Goal: Information Seeking & Learning: Learn about a topic

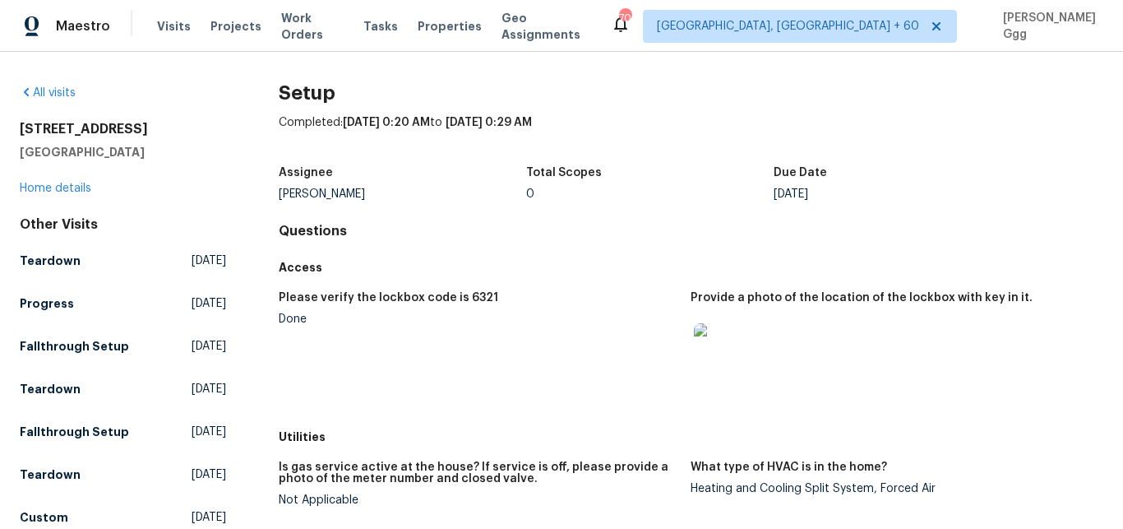
click at [170, 17] on div "Visits Projects Work Orders Tasks Properties Geo Assignments" at bounding box center [384, 26] width 454 height 33
click at [160, 26] on span "Visits" at bounding box center [174, 26] width 34 height 16
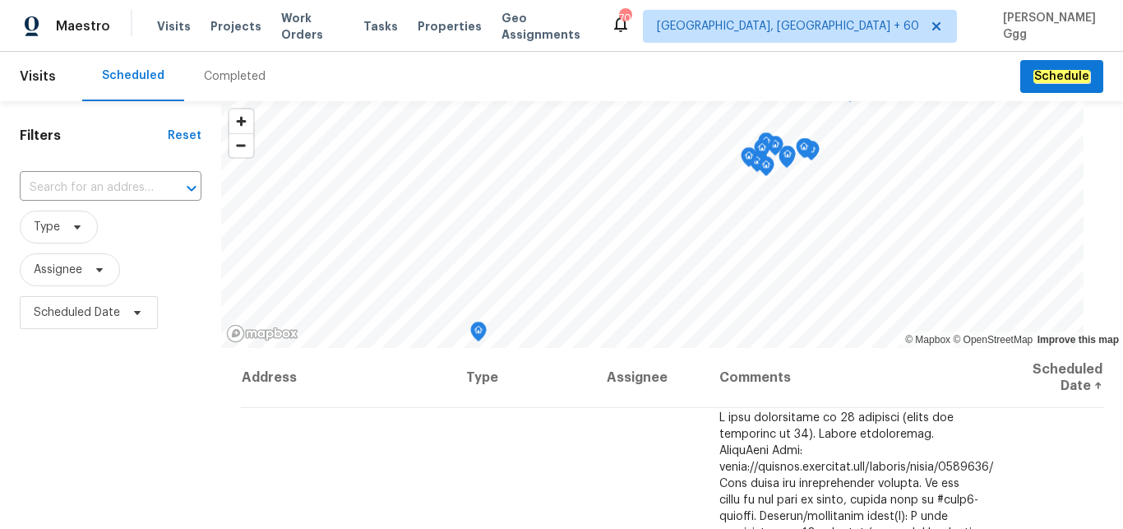
click at [214, 76] on div "Completed" at bounding box center [235, 76] width 62 height 16
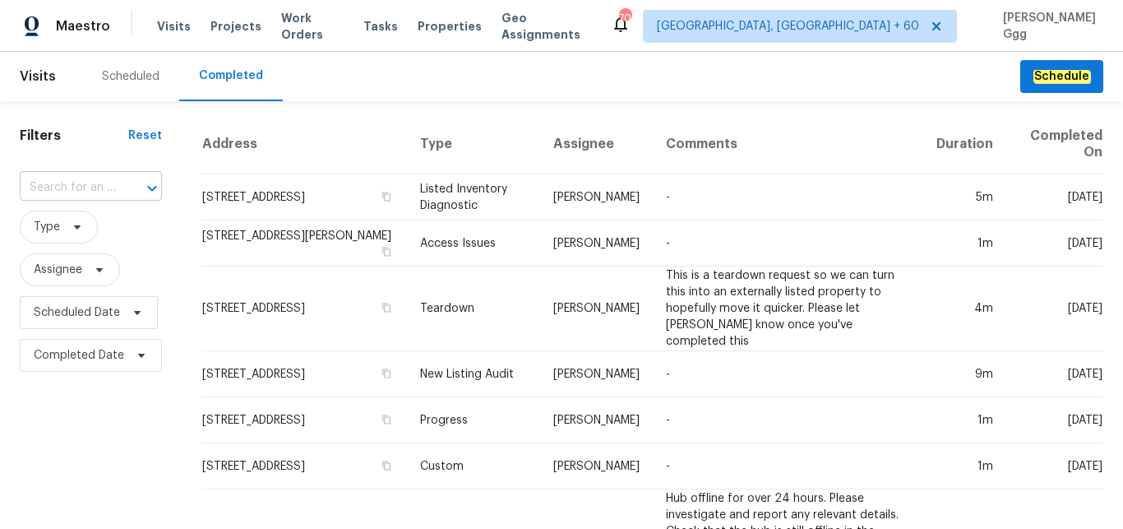
click at [49, 191] on input "text" at bounding box center [68, 187] width 96 height 25
paste input "[STREET_ADDRESS]"
drag, startPoint x: 67, startPoint y: 183, endPoint x: 141, endPoint y: 183, distance: 74.0
click at [116, 183] on input "[STREET_ADDRESS]" at bounding box center [68, 187] width 96 height 25
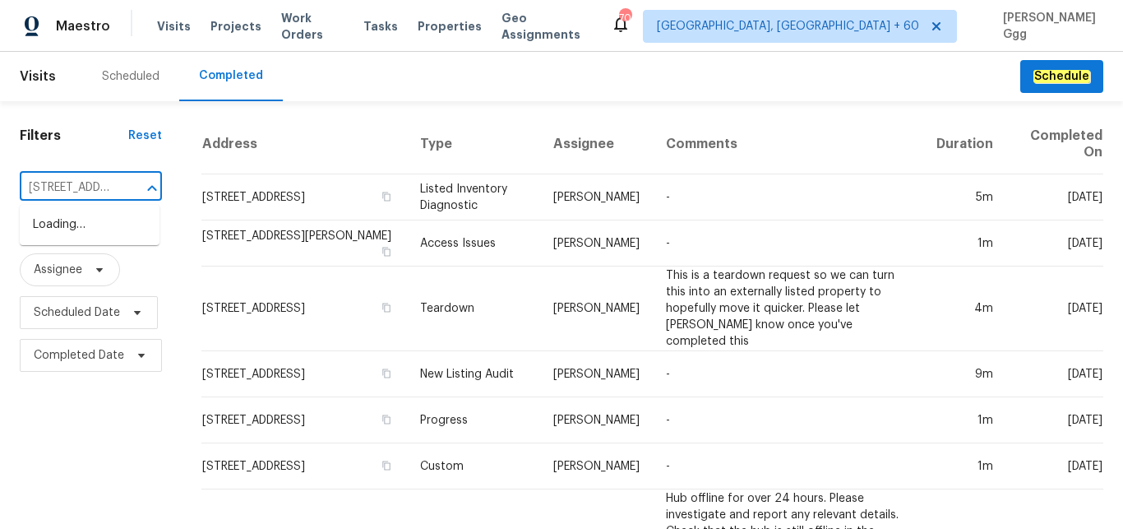
scroll to position [0, 0]
type input "[STREET_ADDRESS]"
click at [99, 266] on li "[STREET_ADDRESS]" at bounding box center [90, 252] width 140 height 27
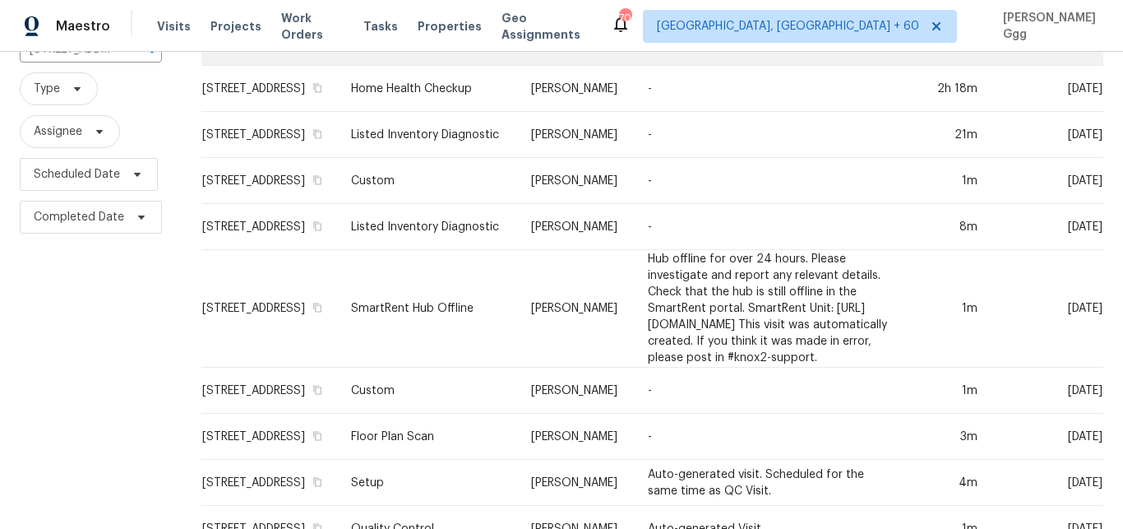
scroll to position [276, 0]
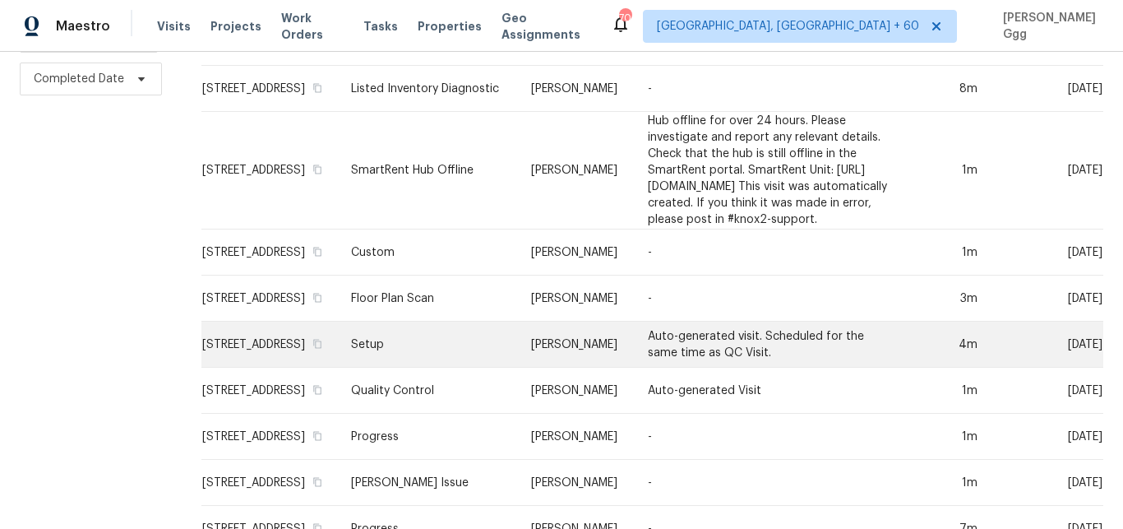
click at [418, 368] on td "Setup" at bounding box center [428, 345] width 180 height 46
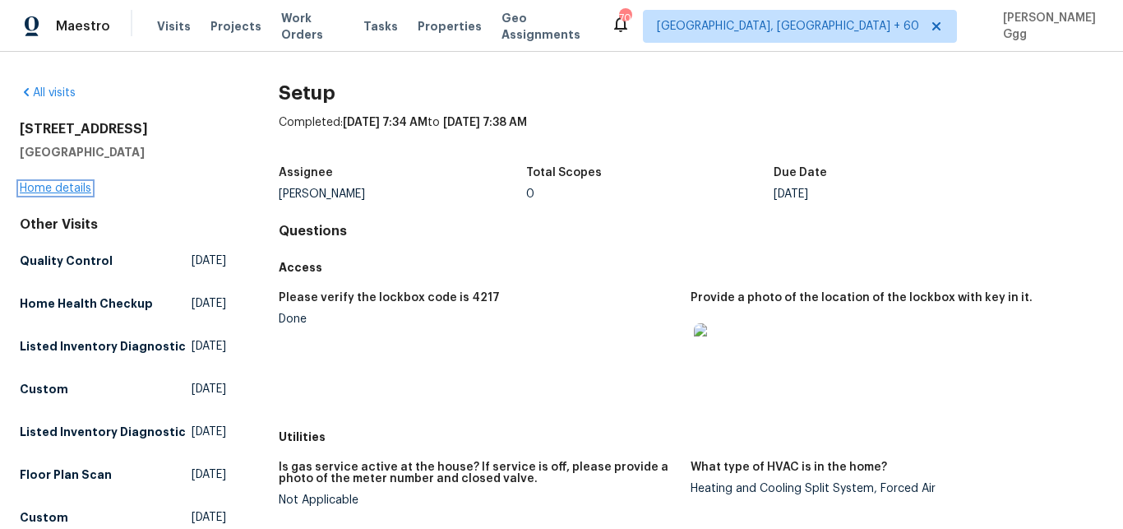
click at [47, 185] on link "Home details" at bounding box center [56, 189] width 72 height 12
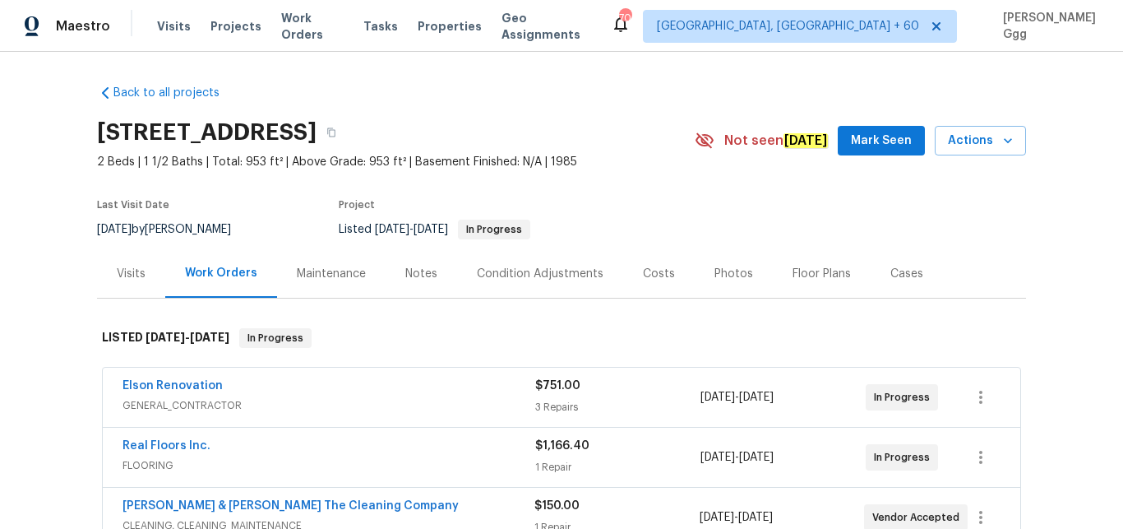
click at [716, 275] on div "Photos" at bounding box center [734, 274] width 39 height 16
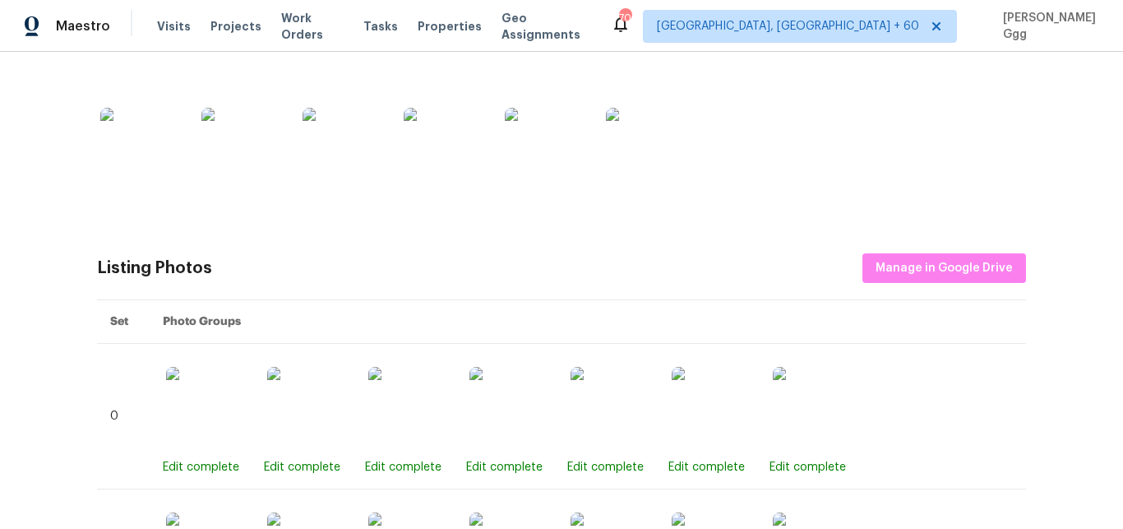
scroll to position [415, 0]
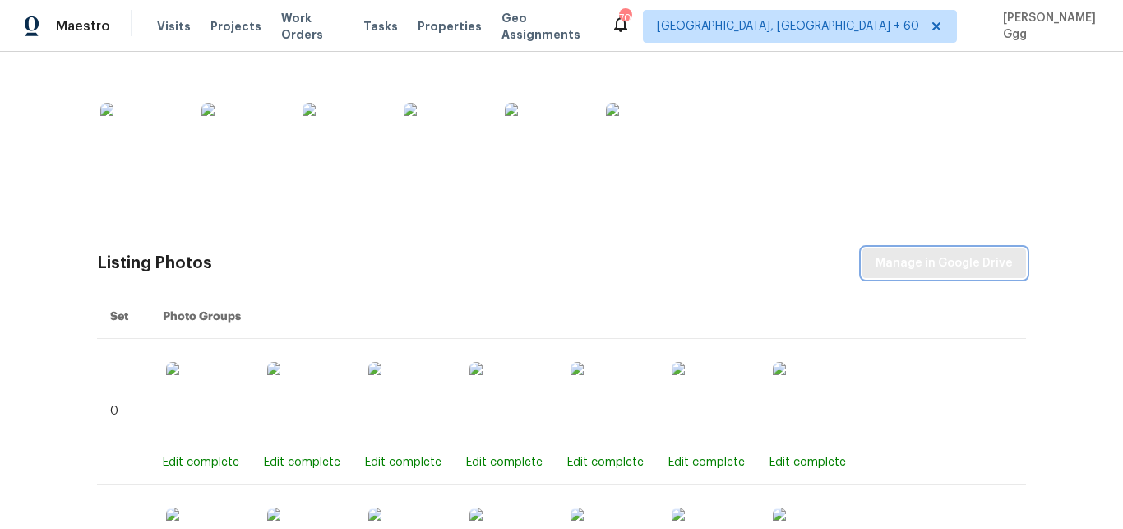
click at [900, 271] on span "Manage in Google Drive" at bounding box center [944, 263] width 137 height 21
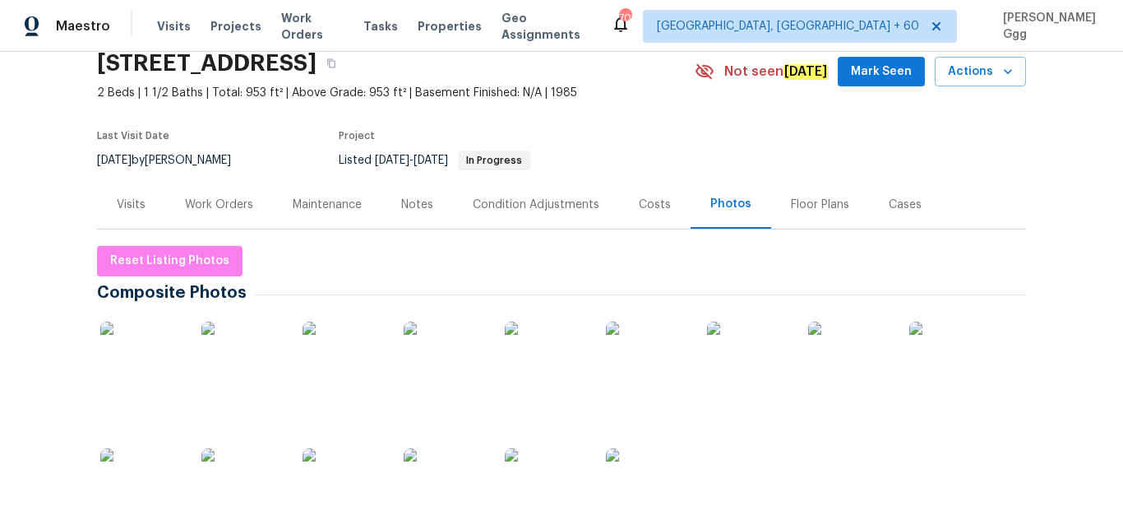
scroll to position [0, 0]
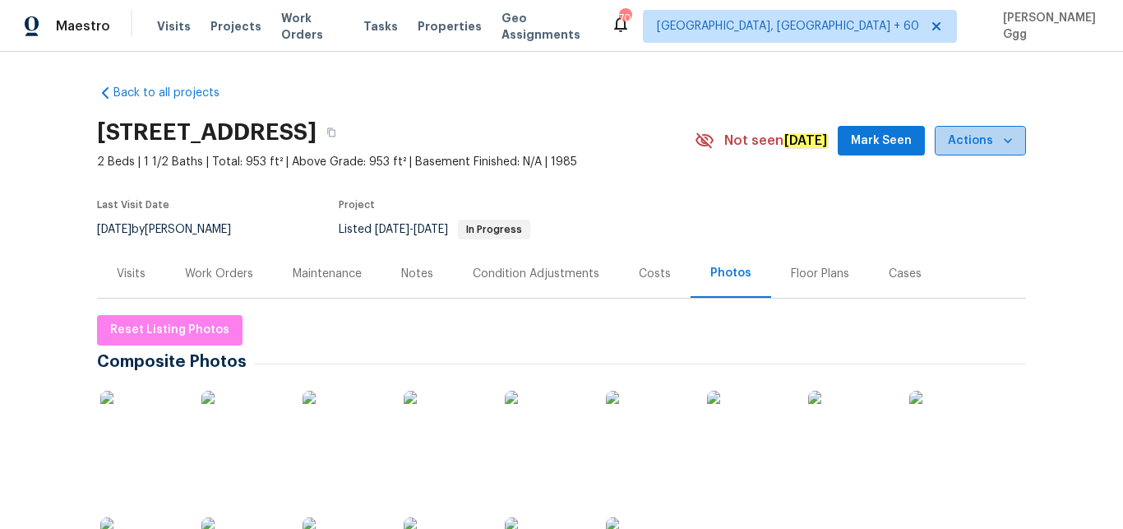
click at [1000, 144] on icon "button" at bounding box center [1008, 140] width 16 height 16
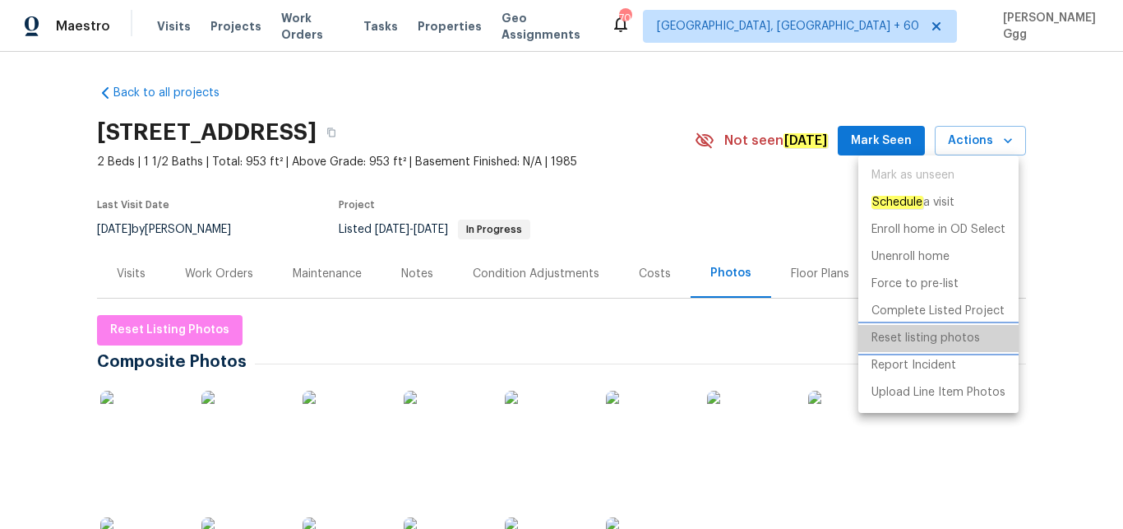
click at [915, 336] on p "Reset listing photos" at bounding box center [926, 338] width 109 height 17
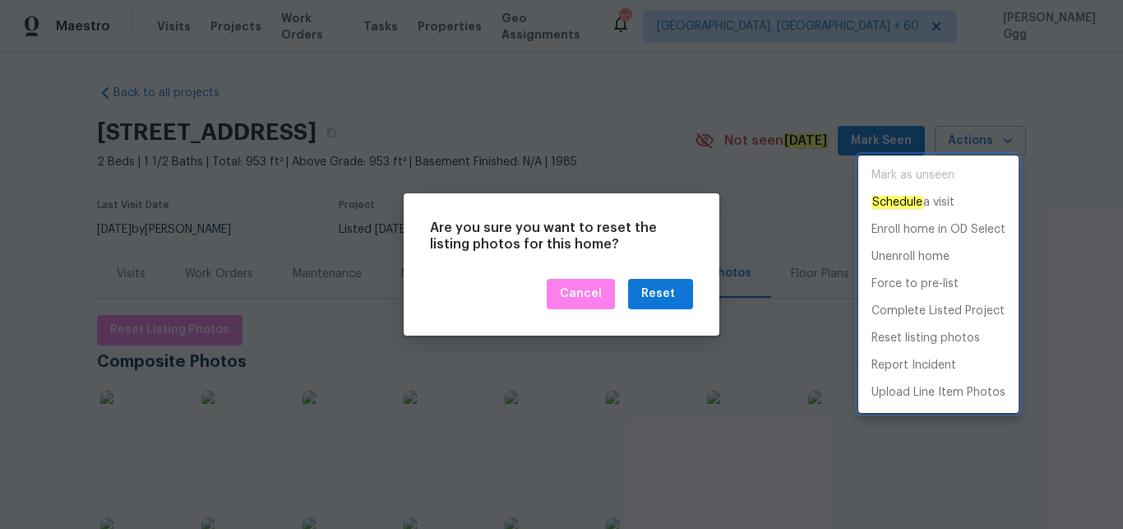
click at [661, 293] on div at bounding box center [561, 264] width 1123 height 529
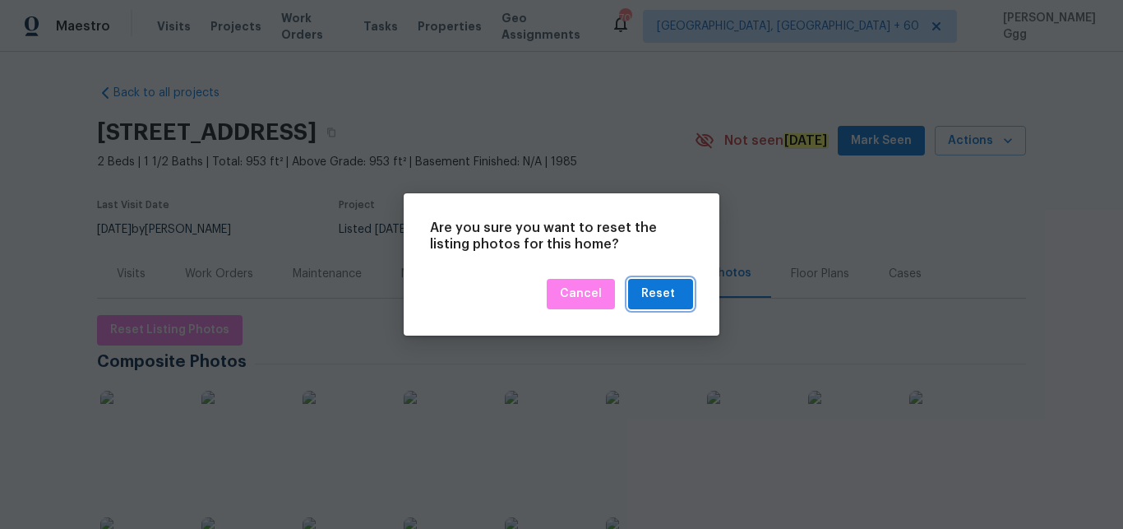
click at [661, 293] on div "Reset" at bounding box center [659, 294] width 34 height 21
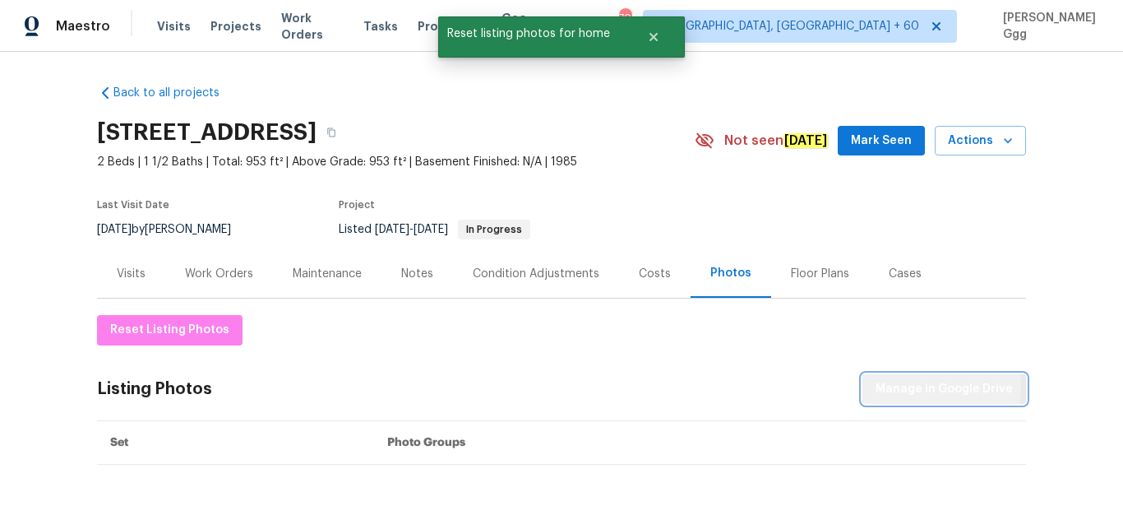
click at [894, 387] on span "Manage in Google Drive" at bounding box center [944, 389] width 137 height 21
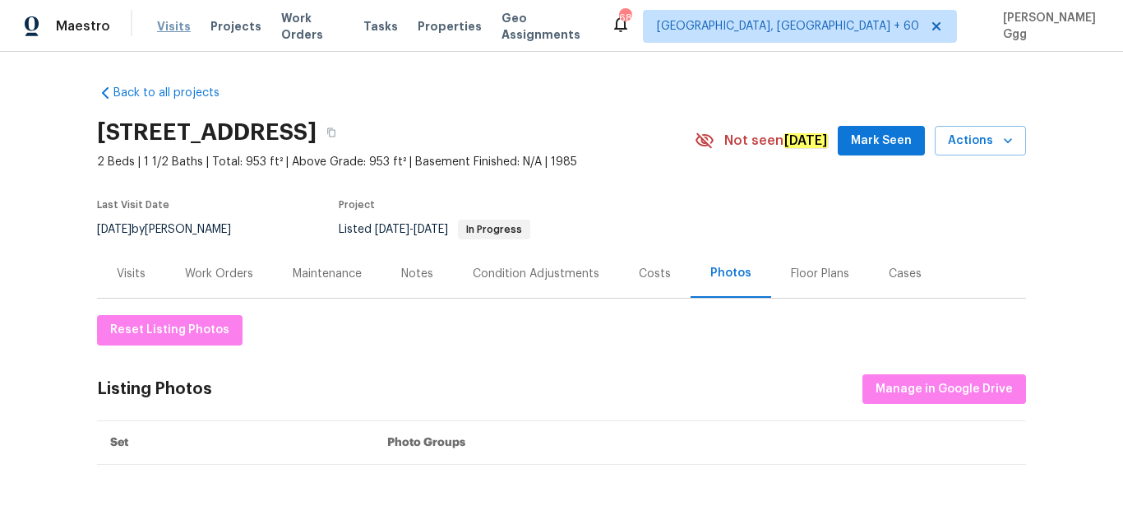
click at [169, 21] on span "Visits" at bounding box center [174, 26] width 34 height 16
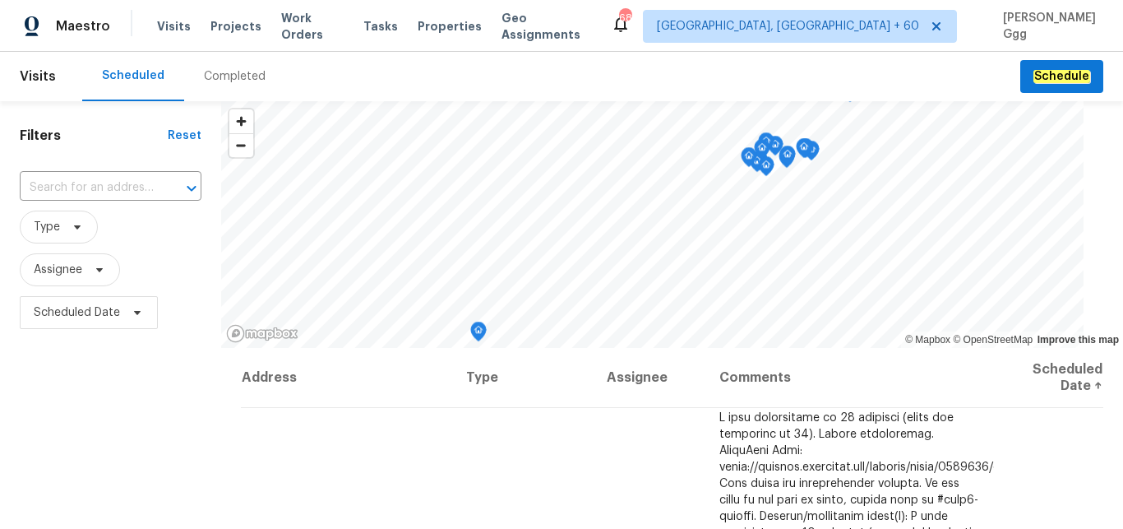
click at [216, 78] on div "Completed" at bounding box center [235, 76] width 62 height 16
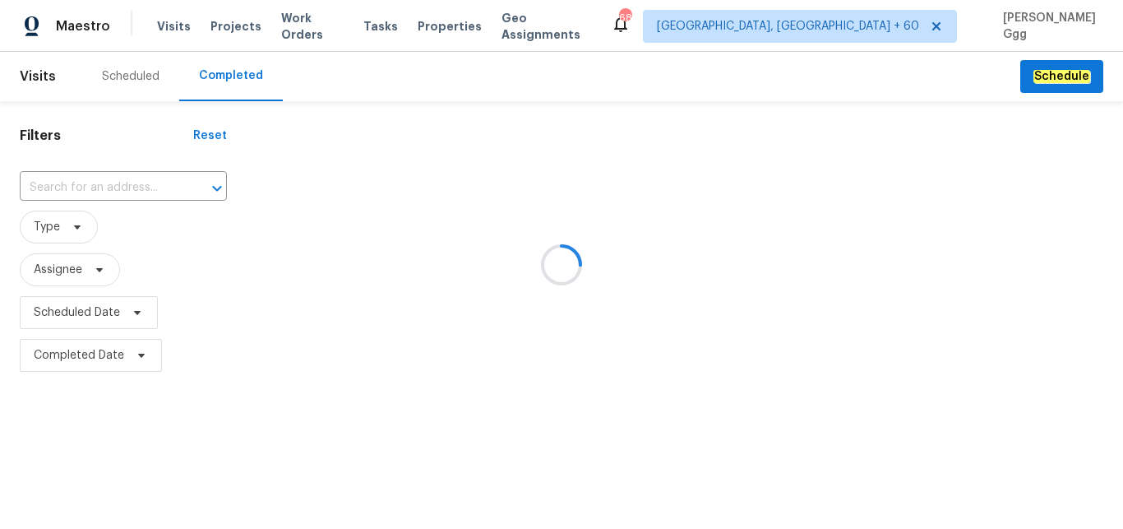
click at [66, 190] on div at bounding box center [561, 264] width 1123 height 529
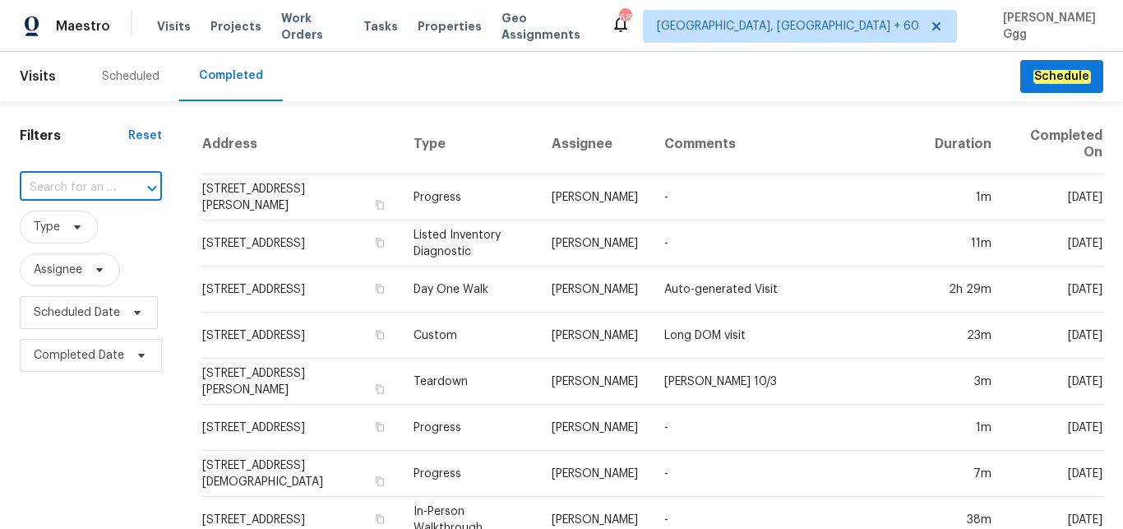
click at [45, 179] on input "text" at bounding box center [68, 187] width 96 height 25
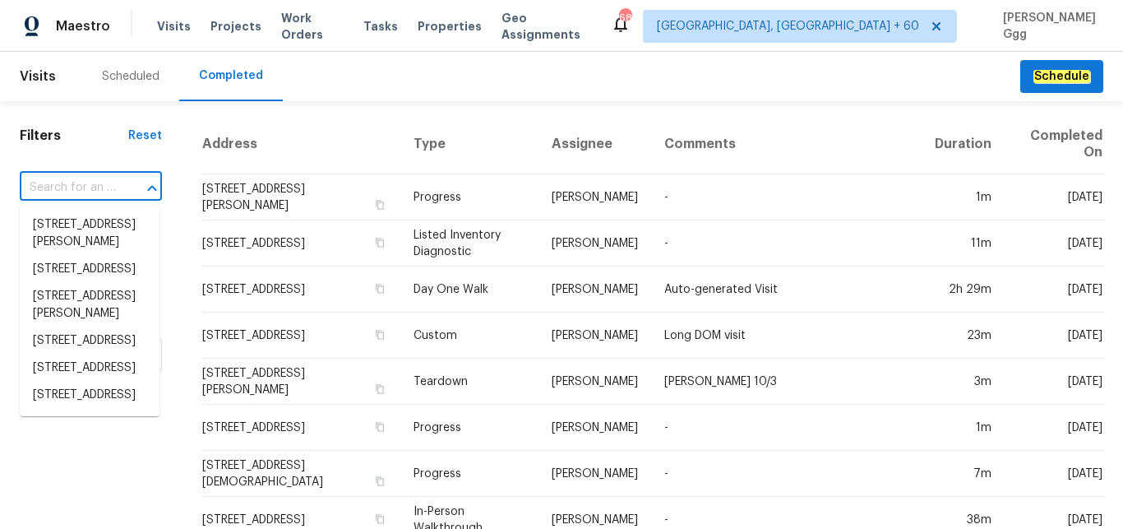
paste input "[STREET_ADDRESS][PERSON_NAME]"
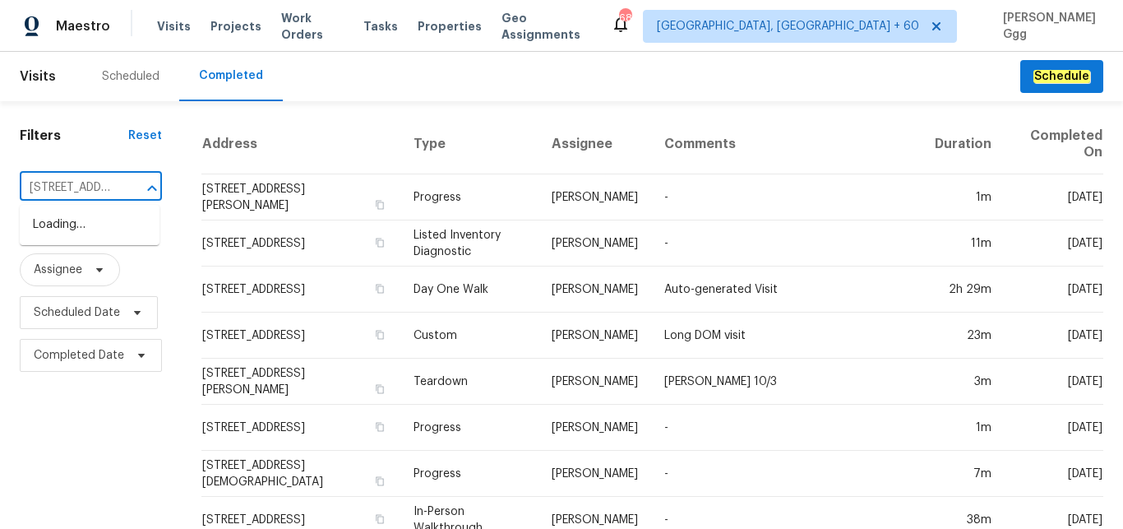
scroll to position [0, 178]
drag, startPoint x: 68, startPoint y: 195, endPoint x: 132, endPoint y: 188, distance: 63.8
click at [116, 188] on input "[STREET_ADDRESS][PERSON_NAME]" at bounding box center [68, 187] width 96 height 25
type input "[STREET_ADDRESS][PERSON_NAME]"
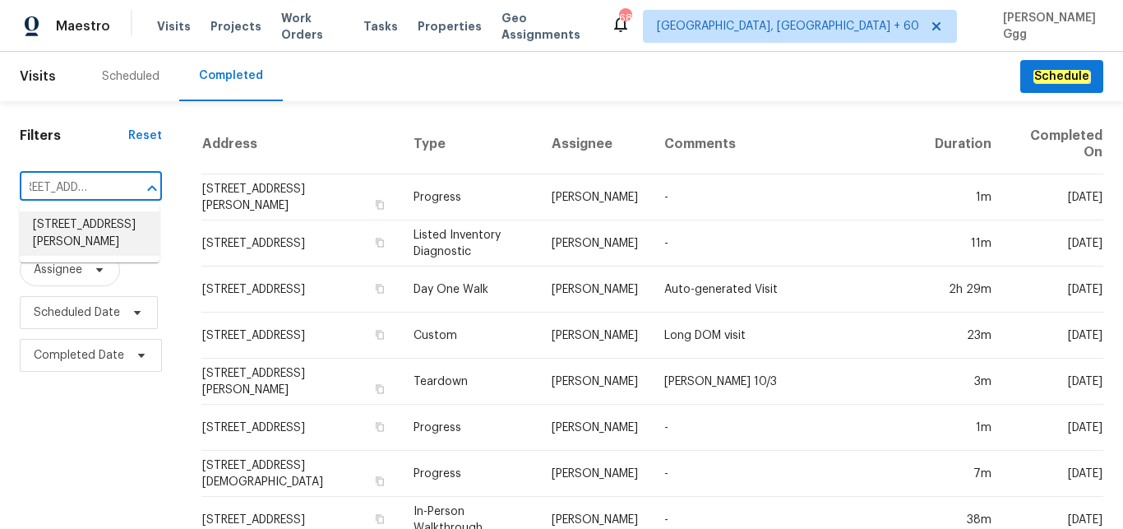
click at [75, 255] on li "[STREET_ADDRESS][PERSON_NAME]" at bounding box center [90, 233] width 140 height 44
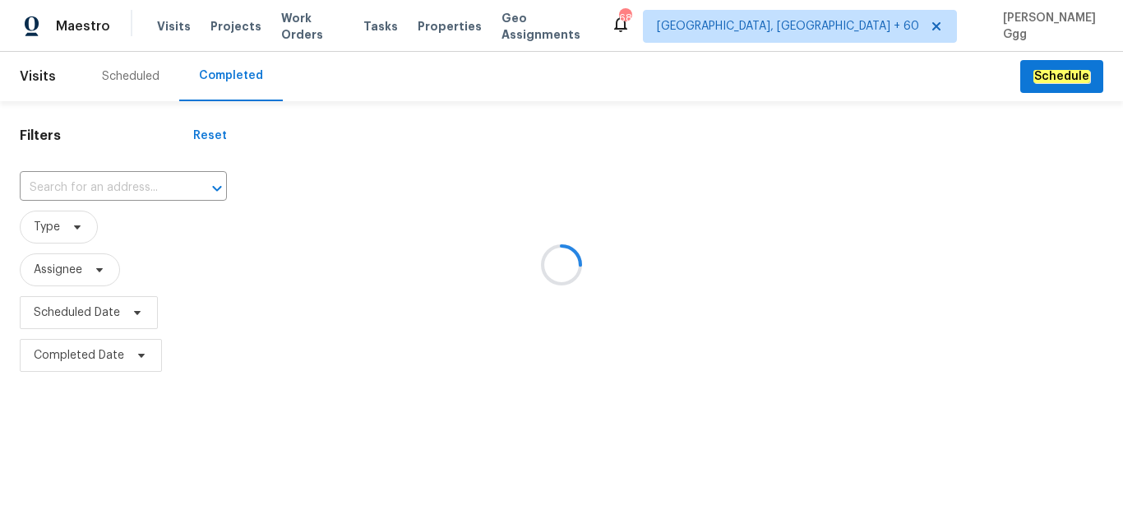
type input "[STREET_ADDRESS][PERSON_NAME]"
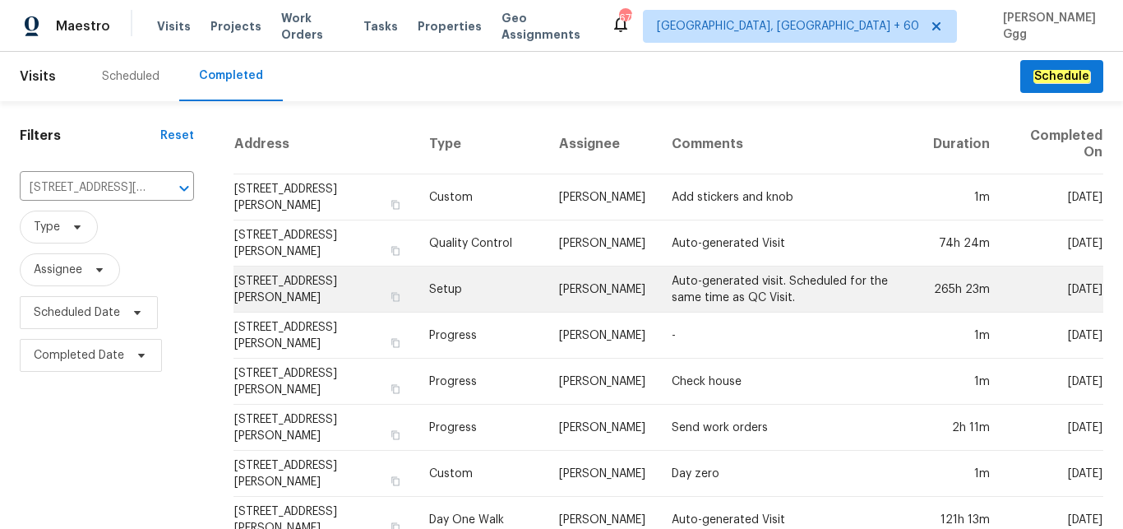
scroll to position [87, 0]
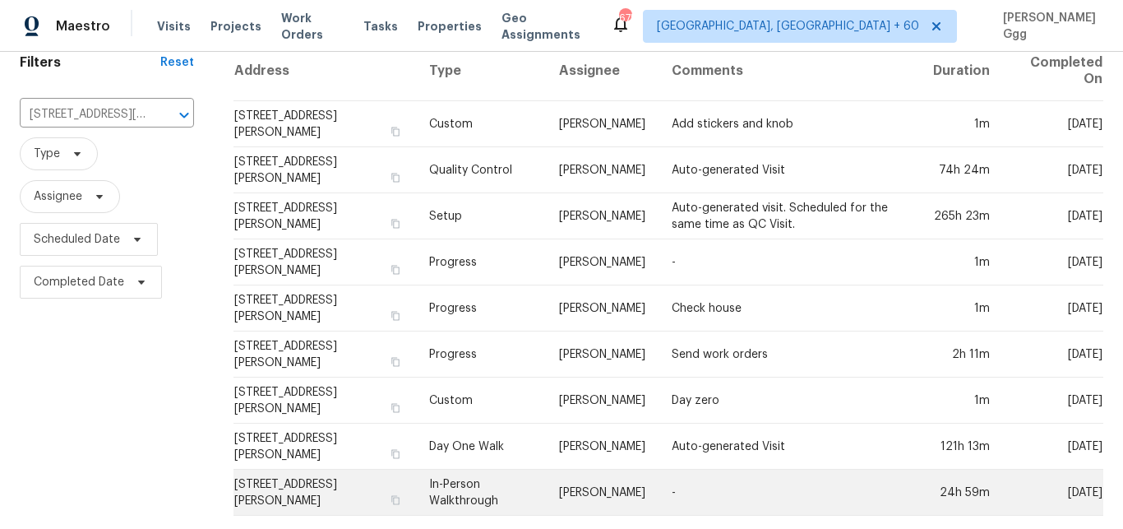
click at [462, 477] on td "In-Person Walkthrough" at bounding box center [481, 493] width 131 height 46
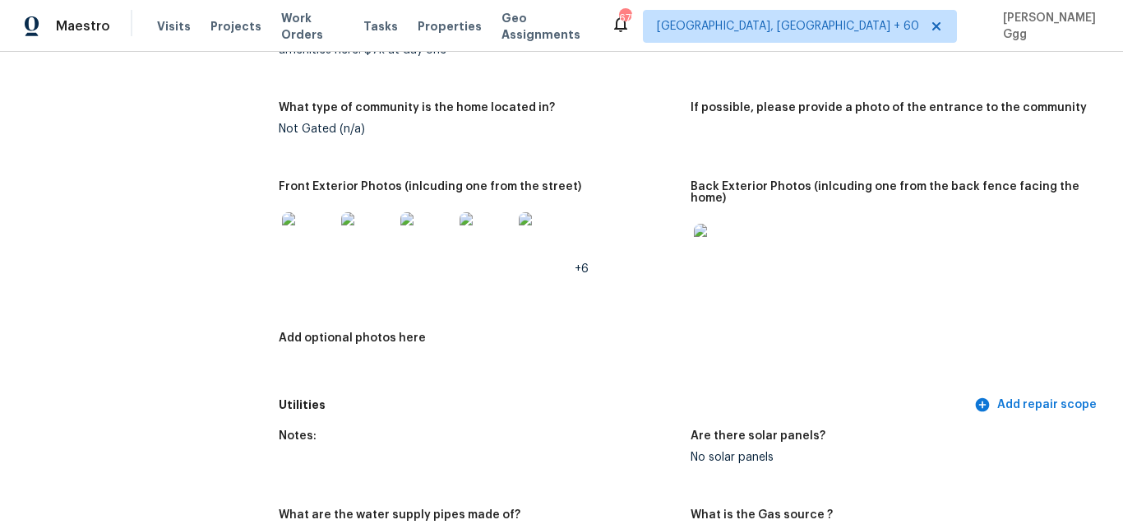
scroll to position [691, 0]
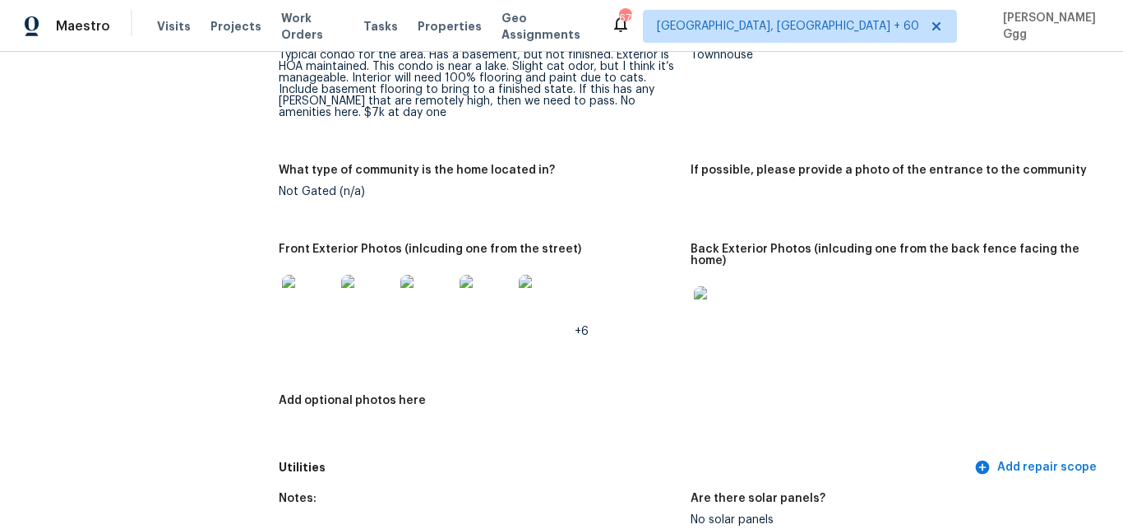
click at [316, 288] on img at bounding box center [308, 301] width 53 height 53
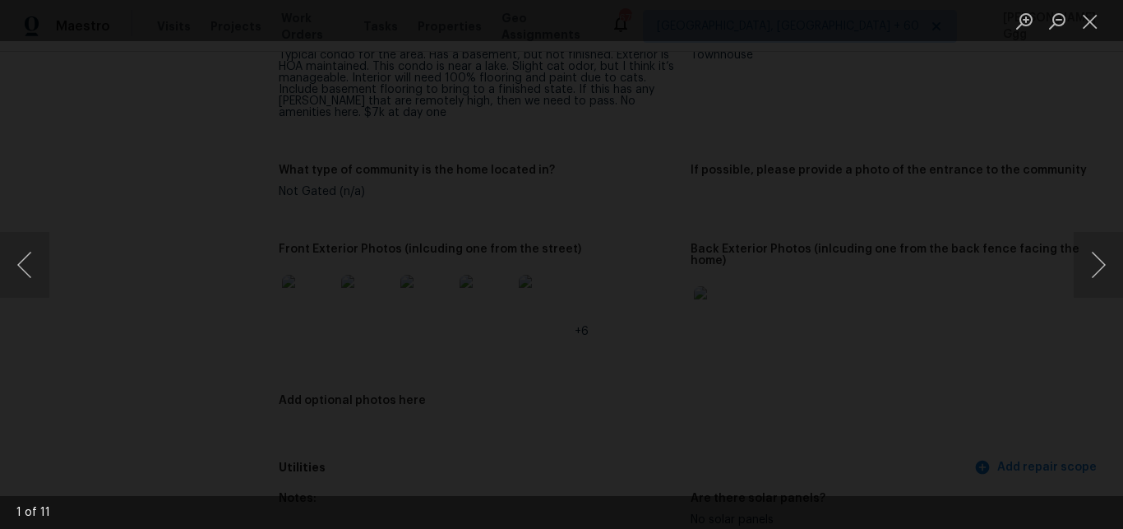
click at [443, 303] on img "Lightbox" at bounding box center [256, 278] width 1912 height 901
click at [1092, 267] on button "Next image" at bounding box center [1098, 265] width 49 height 66
click at [1091, 267] on button "Next image" at bounding box center [1098, 265] width 49 height 66
click at [41, 261] on button "Previous image" at bounding box center [24, 265] width 49 height 66
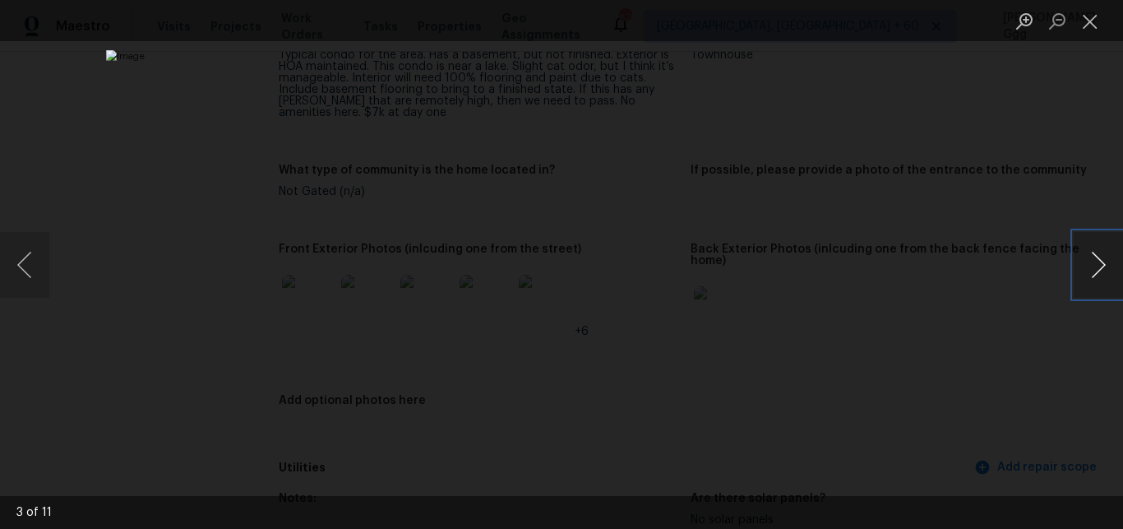
click at [1106, 258] on button "Next image" at bounding box center [1098, 265] width 49 height 66
click at [1086, 28] on button "Close lightbox" at bounding box center [1090, 21] width 33 height 29
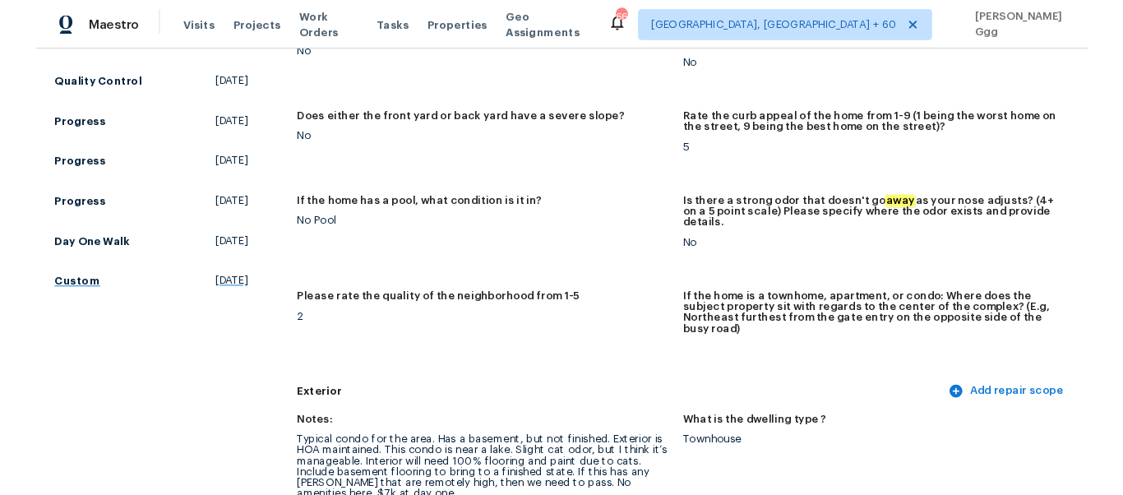
scroll to position [0, 0]
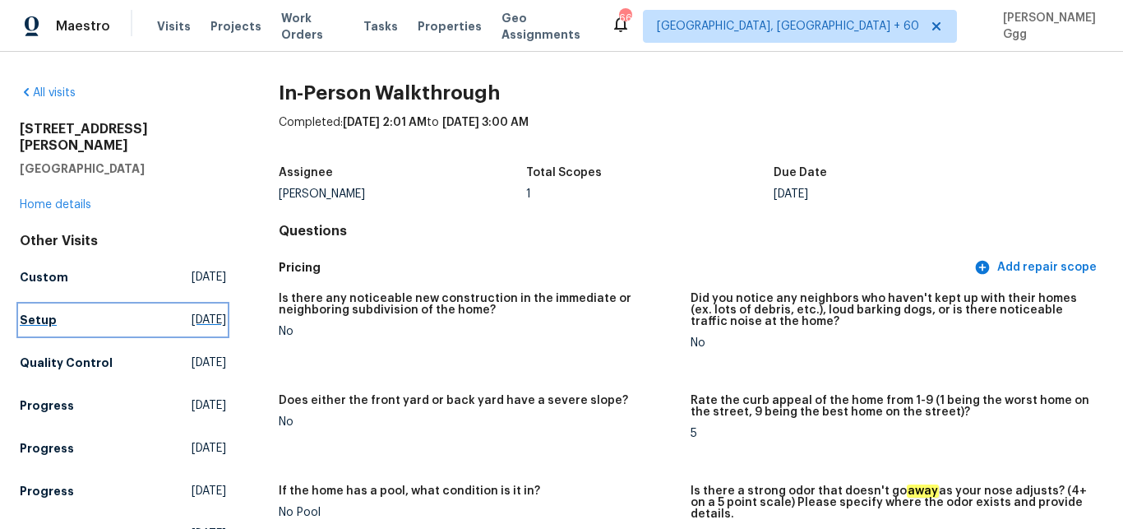
click at [42, 312] on h5 "Setup" at bounding box center [38, 320] width 37 height 16
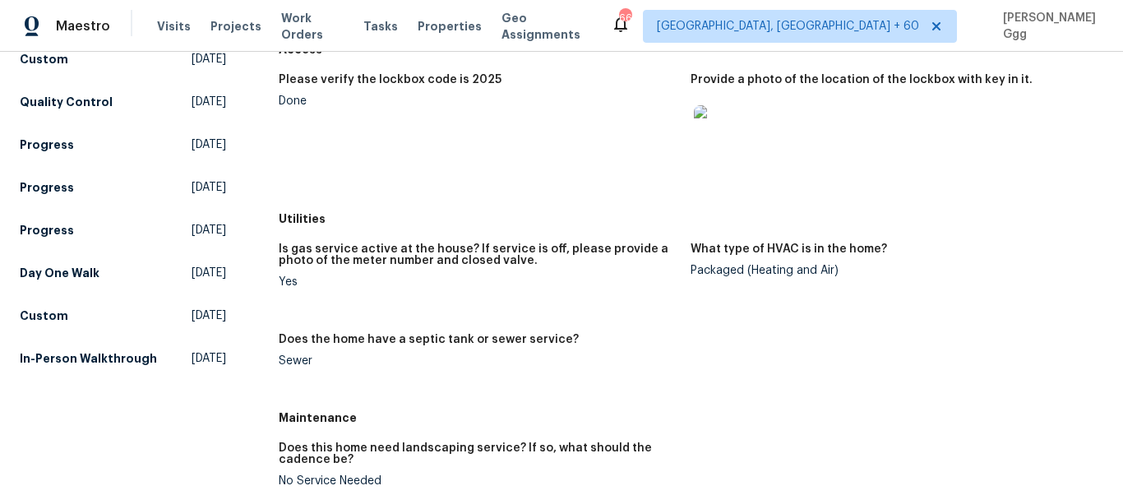
scroll to position [213, 0]
